Goal: Task Accomplishment & Management: Complete application form

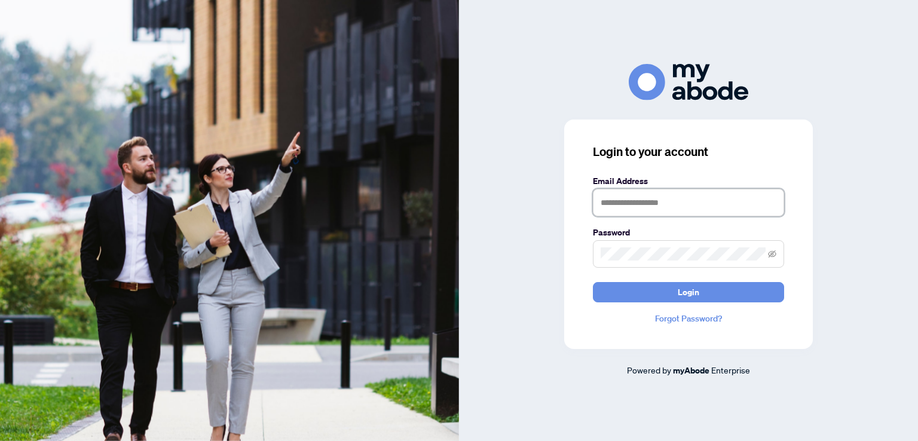
click at [644, 205] on input "text" at bounding box center [688, 202] width 191 height 27
type input "**********"
click at [593, 282] on button "Login" at bounding box center [688, 292] width 191 height 20
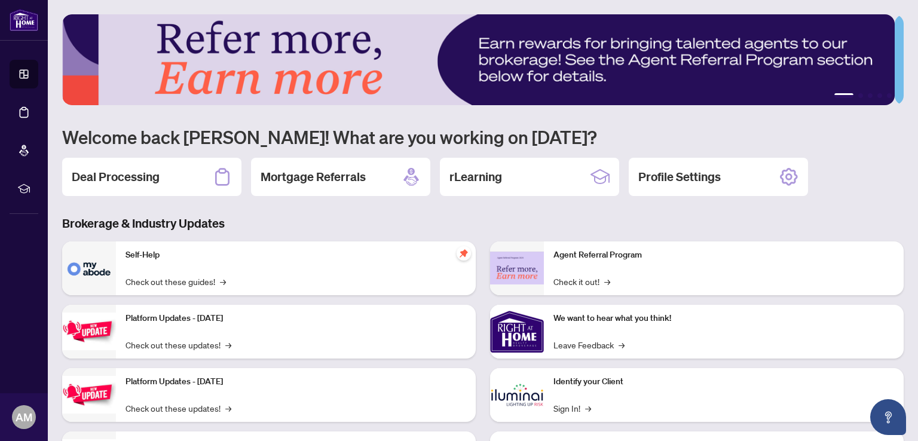
click at [137, 176] on h2 "Deal Processing" at bounding box center [116, 177] width 88 height 17
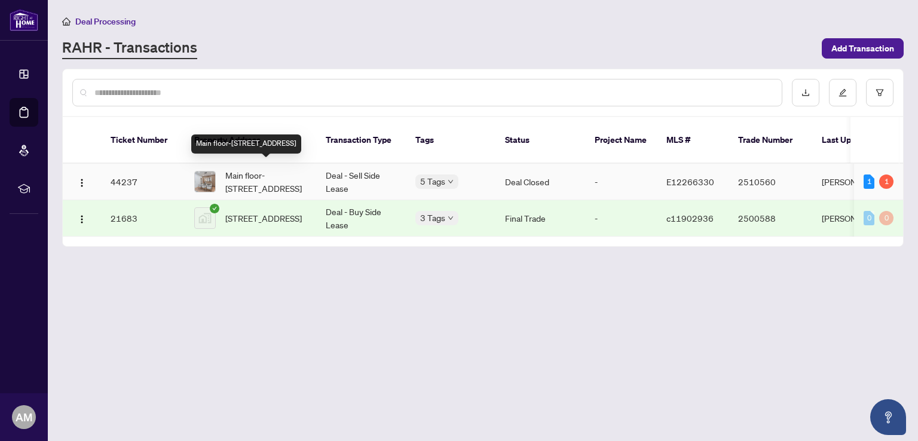
click at [274, 178] on span "Main floor-[STREET_ADDRESS]" at bounding box center [265, 182] width 81 height 26
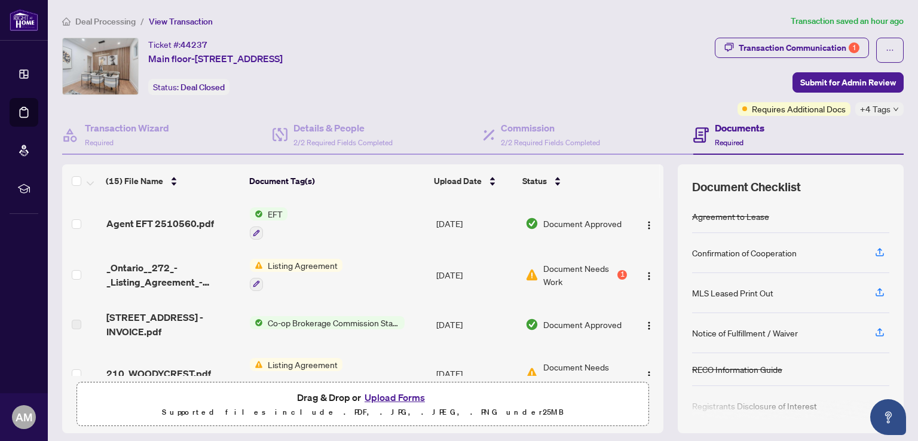
click at [380, 397] on button "Upload Forms" at bounding box center [395, 398] width 68 height 16
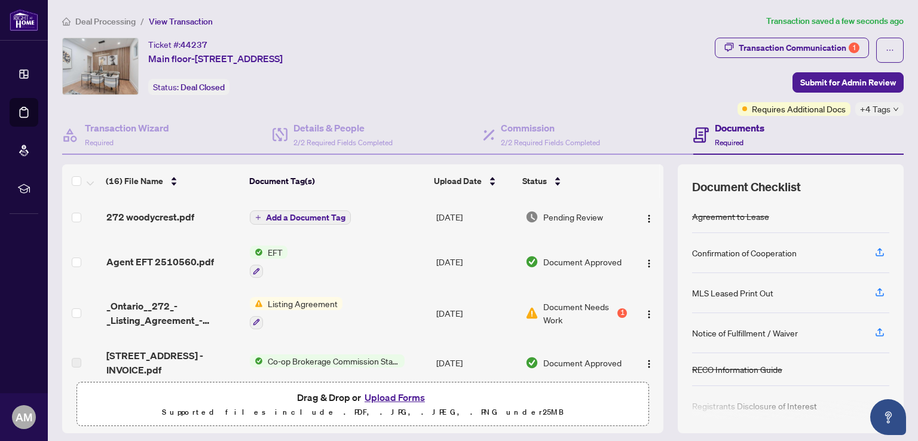
click at [816, 79] on span "Submit for Admin Review" at bounding box center [848, 82] width 96 height 19
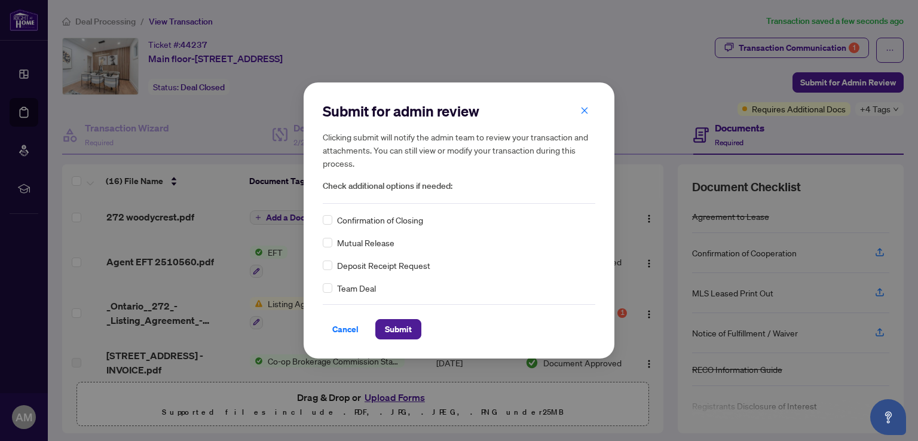
click at [399, 331] on span "Submit" at bounding box center [398, 329] width 27 height 19
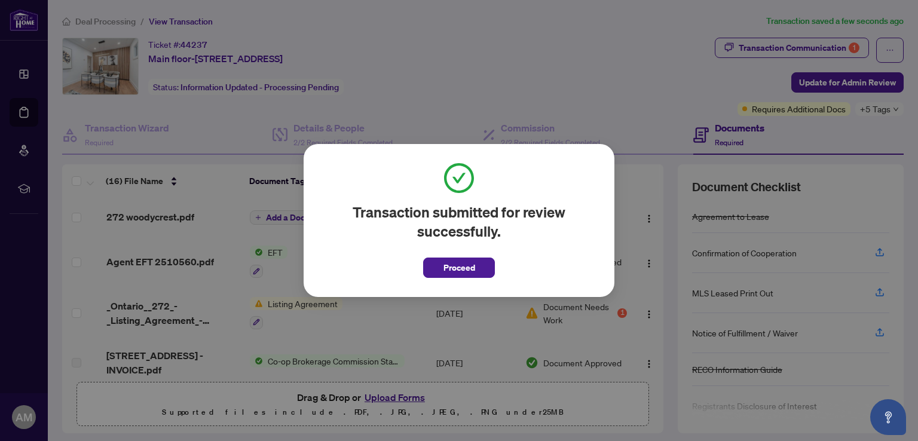
click at [457, 268] on span "Proceed" at bounding box center [459, 267] width 32 height 19
